Goal: Task Accomplishment & Management: Complete application form

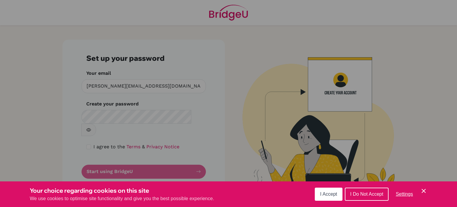
click at [425, 190] on icon "Save and close" at bounding box center [424, 191] width 4 height 4
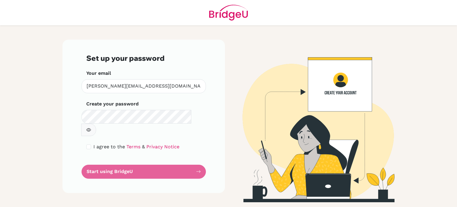
click at [90, 129] on icon "button" at bounding box center [89, 130] width 2 height 2
click at [135, 157] on form "Set up your password Your email [PERSON_NAME][EMAIL_ADDRESS][DOMAIN_NAME] Inval…" at bounding box center [143, 116] width 115 height 125
click at [199, 158] on form "Set up your password Your email [PERSON_NAME][EMAIL_ADDRESS][DOMAIN_NAME] Inval…" at bounding box center [143, 116] width 115 height 125
click at [116, 159] on form "Set up your password Your email [PERSON_NAME][EMAIL_ADDRESS][DOMAIN_NAME] Inval…" at bounding box center [143, 116] width 115 height 125
click at [132, 144] on link "Terms" at bounding box center [133, 147] width 14 height 6
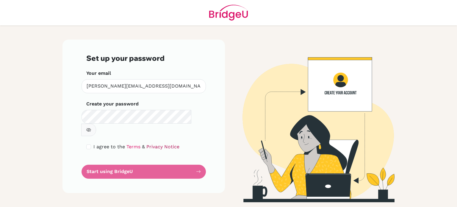
click at [158, 144] on link "Privacy Notice" at bounding box center [162, 147] width 33 height 6
click at [124, 158] on form "Set up your password Your email [PERSON_NAME][EMAIL_ADDRESS][DOMAIN_NAME] Inval…" at bounding box center [143, 116] width 115 height 125
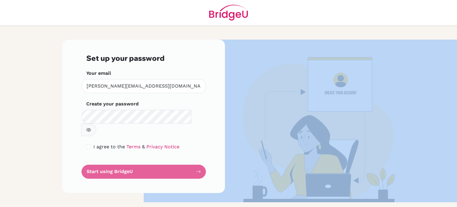
click at [124, 158] on form "Set up your password Your email [PERSON_NAME][EMAIL_ADDRESS][DOMAIN_NAME] Inval…" at bounding box center [143, 116] width 115 height 125
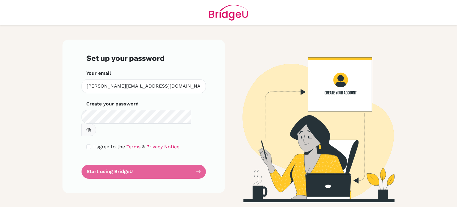
click at [75, 187] on div "Set up your password Your email [PERSON_NAME][EMAIL_ADDRESS][DOMAIN_NAME] Inval…" at bounding box center [144, 121] width 170 height 163
click at [198, 159] on form "Set up your password Your email [PERSON_NAME][EMAIL_ADDRESS][DOMAIN_NAME] Inval…" at bounding box center [143, 116] width 115 height 125
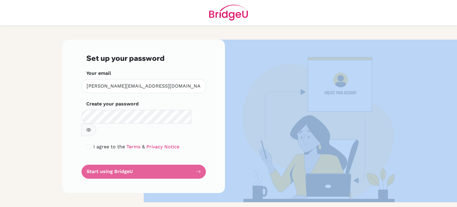
click at [198, 159] on form "Set up your password Your email [PERSON_NAME][EMAIL_ADDRESS][DOMAIN_NAME] Inval…" at bounding box center [143, 116] width 115 height 125
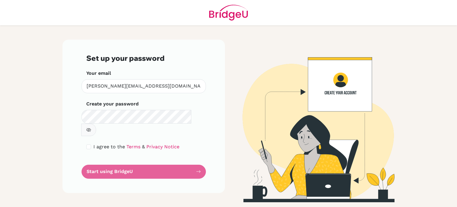
click at [198, 159] on form "Set up your password Your email [PERSON_NAME][EMAIL_ADDRESS][DOMAIN_NAME] Inval…" at bounding box center [143, 116] width 115 height 125
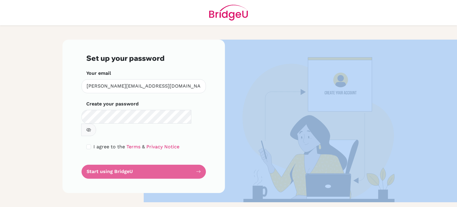
click at [198, 159] on form "Set up your password Your email [PERSON_NAME][EMAIL_ADDRESS][DOMAIN_NAME] Inval…" at bounding box center [143, 116] width 115 height 125
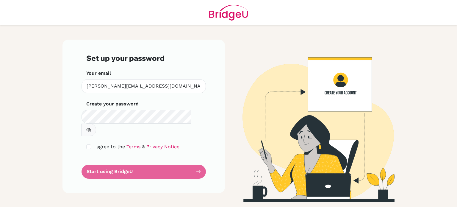
click at [198, 159] on form "Set up your password Your email [PERSON_NAME][EMAIL_ADDRESS][DOMAIN_NAME] Inval…" at bounding box center [143, 116] width 115 height 125
click at [122, 164] on form "Set up your password Your email [PERSON_NAME][EMAIL_ADDRESS][DOMAIN_NAME] Inval…" at bounding box center [143, 116] width 115 height 125
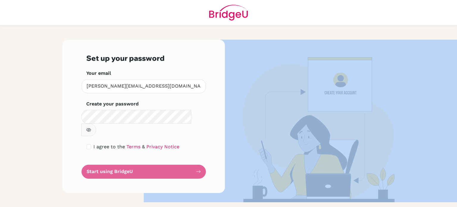
drag, startPoint x: 122, startPoint y: 164, endPoint x: 101, endPoint y: 158, distance: 21.3
click at [101, 158] on form "Set up your password Your email [PERSON_NAME][EMAIL_ADDRESS][DOMAIN_NAME] Inval…" at bounding box center [143, 116] width 115 height 125
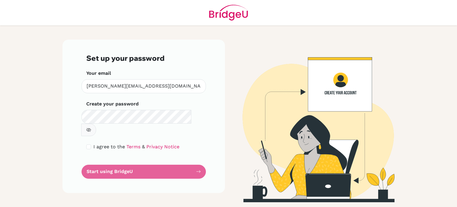
click at [101, 158] on form "Set up your password Your email [PERSON_NAME][EMAIL_ADDRESS][DOMAIN_NAME] Inval…" at bounding box center [143, 116] width 115 height 125
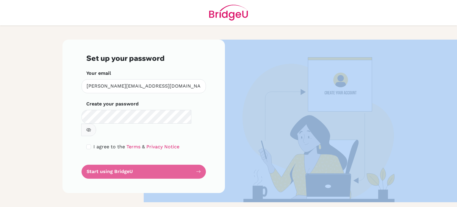
click at [101, 158] on form "Set up your password Your email [PERSON_NAME][EMAIL_ADDRESS][DOMAIN_NAME] Inval…" at bounding box center [143, 116] width 115 height 125
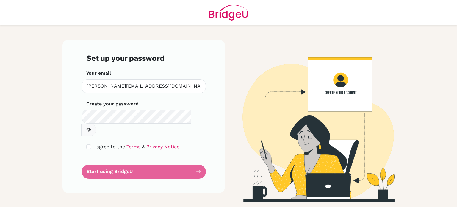
click at [130, 156] on form "Set up your password Your email [PERSON_NAME][EMAIL_ADDRESS][DOMAIN_NAME] Inval…" at bounding box center [143, 116] width 115 height 125
click at [195, 158] on form "Set up your password Your email [PERSON_NAME][EMAIL_ADDRESS][DOMAIN_NAME] Inval…" at bounding box center [143, 116] width 115 height 125
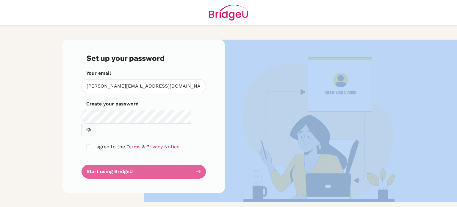
click at [195, 158] on form "Set up your password Your email [PERSON_NAME][EMAIL_ADDRESS][DOMAIN_NAME] Inval…" at bounding box center [143, 116] width 115 height 125
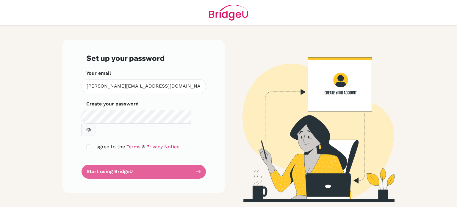
click at [91, 127] on icon "button" at bounding box center [88, 129] width 5 height 5
click at [133, 159] on form "Set up your password Your email [PERSON_NAME][EMAIL_ADDRESS][DOMAIN_NAME] Inval…" at bounding box center [143, 116] width 115 height 125
click at [127, 160] on form "Set up your password Your email [PERSON_NAME][EMAIL_ADDRESS][DOMAIN_NAME] Inval…" at bounding box center [143, 116] width 115 height 125
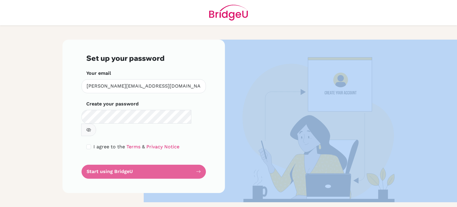
click at [127, 160] on form "Set up your password Your email [PERSON_NAME][EMAIL_ADDRESS][DOMAIN_NAME] Inval…" at bounding box center [143, 116] width 115 height 125
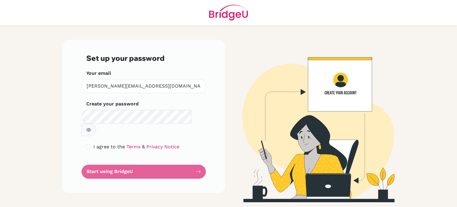
click at [196, 160] on form "Set up your password Your email [PERSON_NAME][EMAIL_ADDRESS][DOMAIN_NAME] Inval…" at bounding box center [143, 116] width 115 height 125
click at [339, 83] on img at bounding box center [313, 121] width 339 height 163
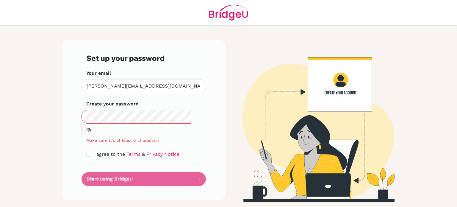
click at [134, 168] on form "Set up your password Your email [PERSON_NAME][EMAIL_ADDRESS][DOMAIN_NAME] Inval…" at bounding box center [143, 120] width 115 height 132
click at [136, 137] on div "Make sure it's at least 6 characters" at bounding box center [144, 140] width 124 height 6
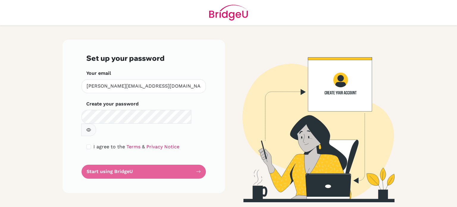
click at [124, 157] on form "Set up your password Your email [PERSON_NAME][EMAIL_ADDRESS][DOMAIN_NAME] Inval…" at bounding box center [143, 116] width 115 height 125
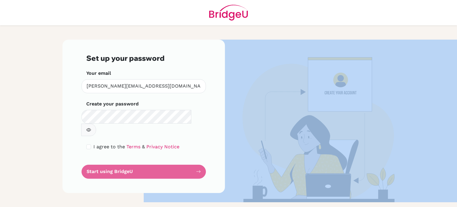
click at [124, 157] on form "Set up your password Your email [PERSON_NAME][EMAIL_ADDRESS][DOMAIN_NAME] Inval…" at bounding box center [143, 116] width 115 height 125
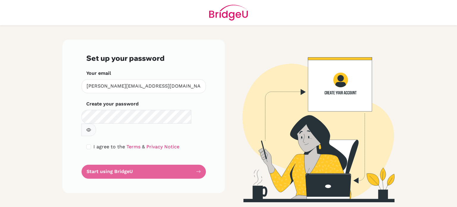
click at [198, 158] on form "Set up your password Your email [PERSON_NAME][EMAIL_ADDRESS][DOMAIN_NAME] Inval…" at bounding box center [143, 116] width 115 height 125
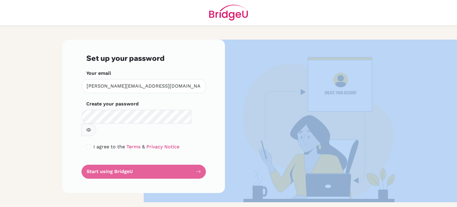
click at [198, 158] on form "Set up your password Your email [PERSON_NAME][EMAIL_ADDRESS][DOMAIN_NAME] Inval…" at bounding box center [143, 116] width 115 height 125
click at [296, 149] on img at bounding box center [313, 121] width 339 height 163
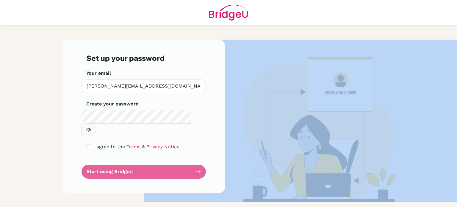
click at [296, 149] on img at bounding box center [313, 121] width 339 height 163
click at [91, 127] on icon "button" at bounding box center [88, 129] width 5 height 5
click at [155, 144] on link "Privacy Notice" at bounding box center [162, 147] width 33 height 6
